Goal: Check status: Check status

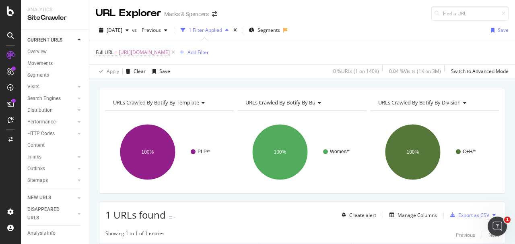
scroll to position [0, 19]
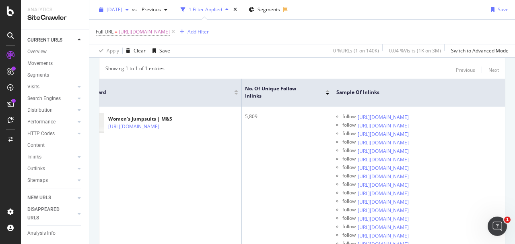
click at [122, 10] on span "[DATE]" at bounding box center [115, 9] width 16 height 7
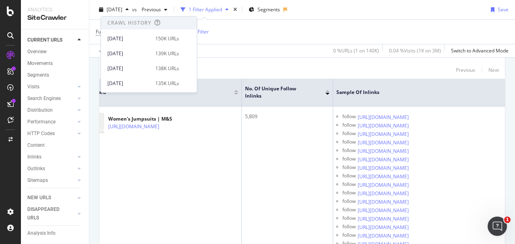
scroll to position [164, 0]
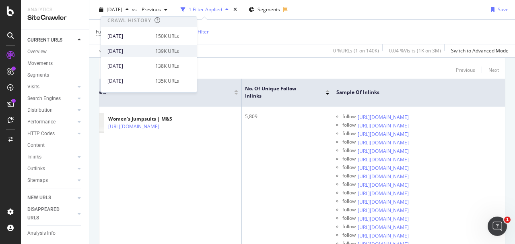
click at [140, 50] on div "[DATE]" at bounding box center [129, 51] width 43 height 7
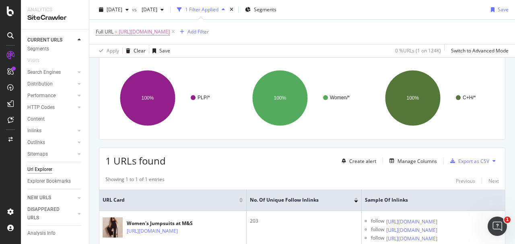
scroll to position [76, 0]
